Goal: Information Seeking & Learning: Learn about a topic

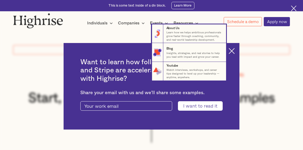
click at [235, 51] on nav "8 About Us Learn how we helps ambitious professionals grow faster through coach…" at bounding box center [152, 52] width 300 height 56
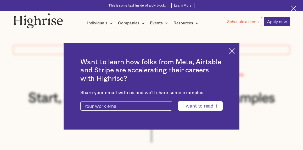
click at [235, 48] on img at bounding box center [232, 51] width 6 height 6
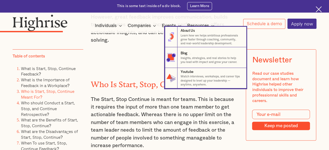
scroll to position [1100, 0]
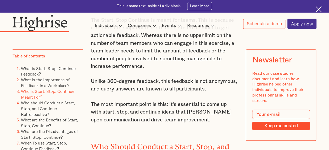
click at [135, 91] on p "Unlike 360-degree feedback, this feedback is not anonymous, and query answers a…" at bounding box center [165, 101] width 148 height 46
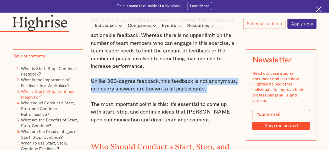
click at [135, 91] on p "Unlike 360-degree feedback, this feedback is not anonymous, and query answers a…" at bounding box center [165, 101] width 148 height 46
click at [120, 92] on p "Unlike 360-degree feedback, this feedback is not anonymous, and query answers a…" at bounding box center [165, 101] width 148 height 46
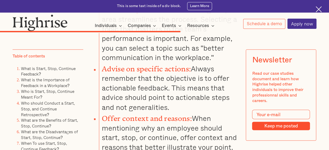
scroll to position [2357, 0]
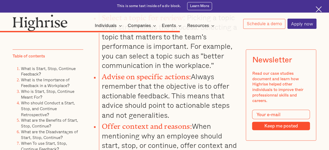
click at [205, 70] on li "Select a topic for review : Picking a topic area streamlines the process. Selec…" at bounding box center [168, 40] width 139 height 59
drag, startPoint x: 205, startPoint y: 72, endPoint x: 186, endPoint y: 82, distance: 22.0
click at [186, 70] on li "Select a topic for review : Picking a topic area streamlines the process. Selec…" at bounding box center [168, 40] width 139 height 59
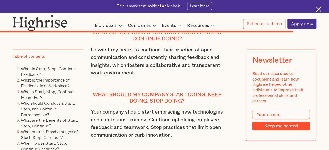
scroll to position [3614, 0]
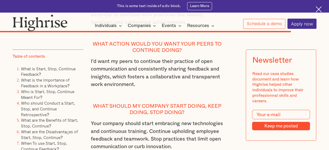
click at [188, 83] on p "I'd want my peers to continue their practice of open communication and consiste…" at bounding box center [157, 77] width 133 height 38
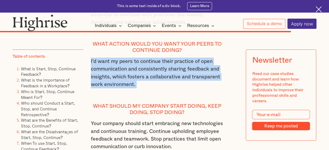
click at [188, 83] on p "I'd want my peers to continue their practice of open communication and consiste…" at bounding box center [157, 77] width 133 height 38
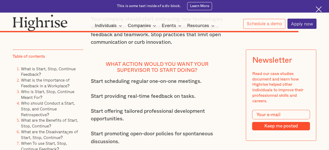
scroll to position [3719, 0]
